Goal: Task Accomplishment & Management: Manage account settings

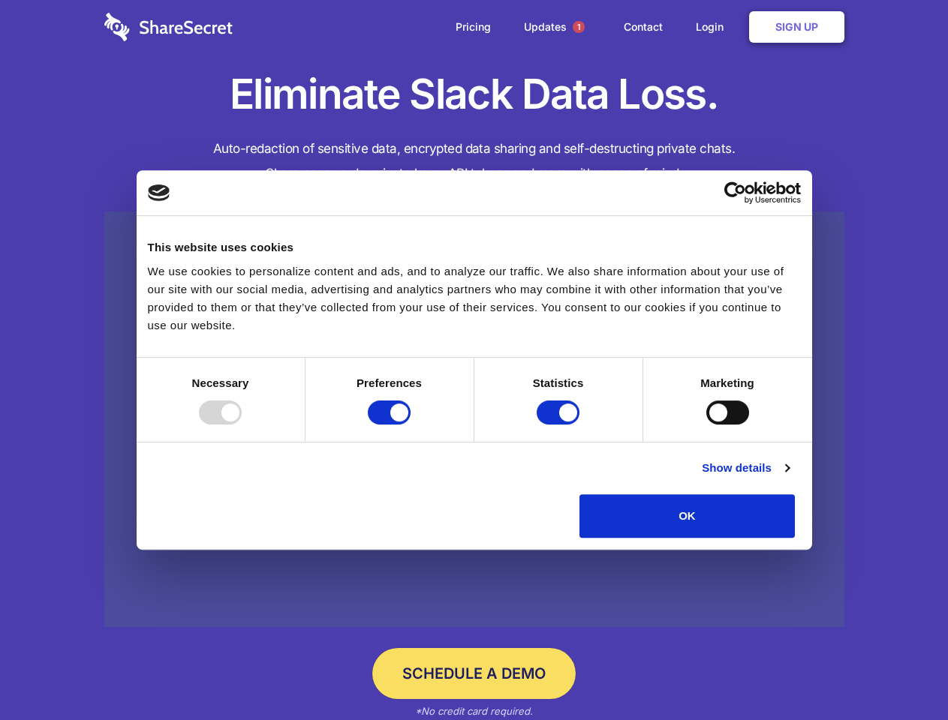
click at [242, 425] on div at bounding box center [220, 413] width 43 height 24
click at [410, 425] on input "Preferences" at bounding box center [389, 413] width 43 height 24
checkbox input "false"
click at [560, 425] on input "Statistics" at bounding box center [558, 413] width 43 height 24
checkbox input "false"
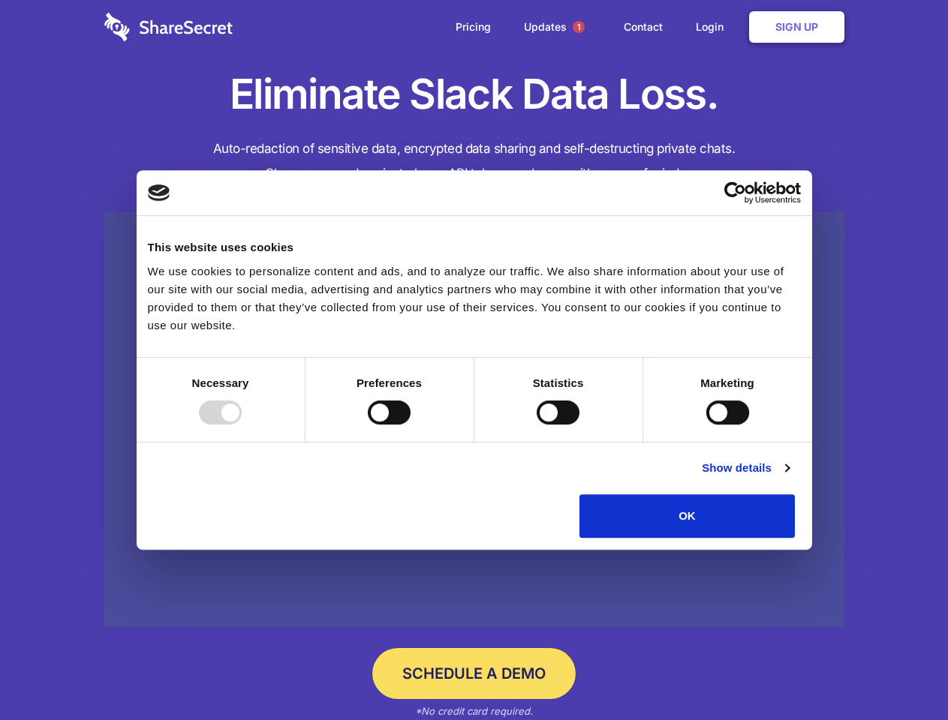
click at [706, 425] on input "Marketing" at bounding box center [727, 413] width 43 height 24
checkbox input "true"
